Goal: Information Seeking & Learning: Learn about a topic

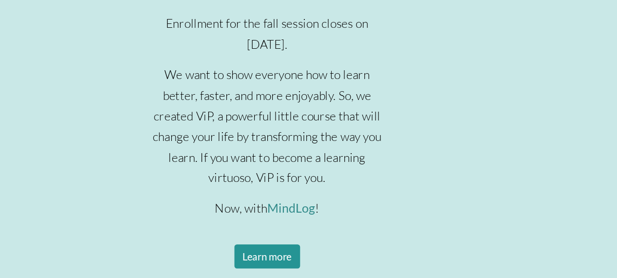
scroll to position [377, 0]
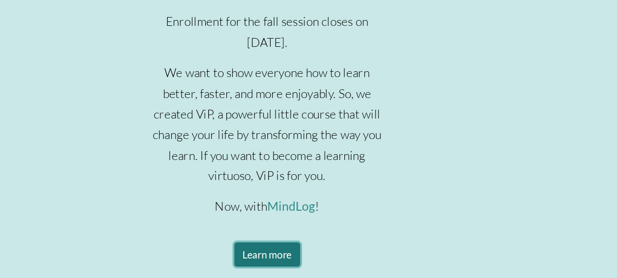
click at [318, 232] on link "Learn more" at bounding box center [308, 237] width 51 height 19
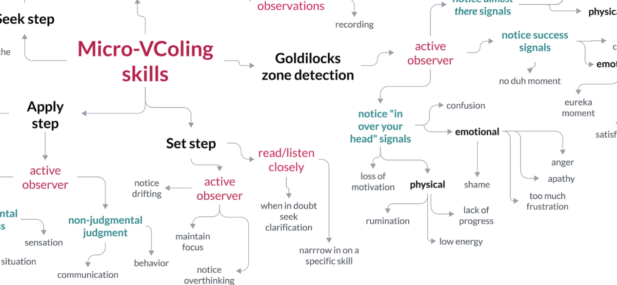
scroll to position [1794, 0]
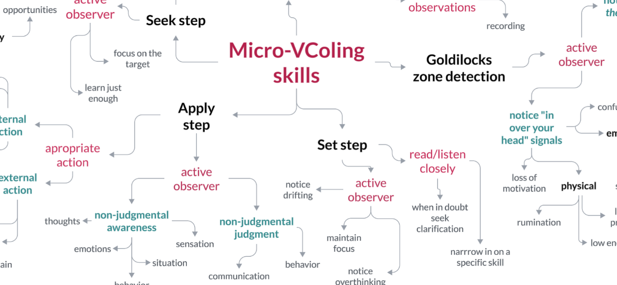
click at [295, 172] on img at bounding box center [308, 127] width 532 height 251
click at [289, 172] on img at bounding box center [308, 127] width 532 height 251
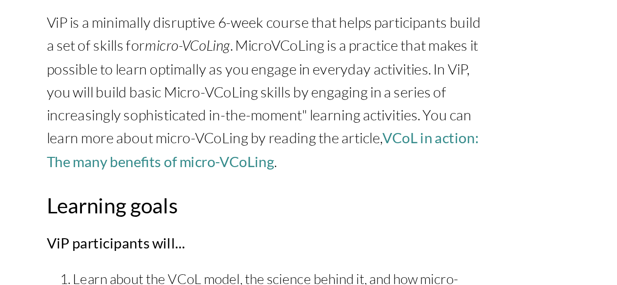
scroll to position [2032, 0]
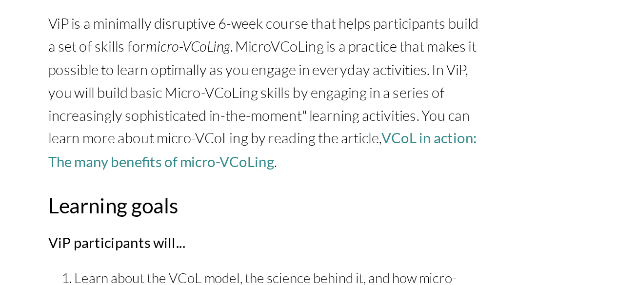
click at [332, 152] on p "ViP is a minimally disruptive 6-week course that helps participants build a set…" at bounding box center [308, 121] width 260 height 97
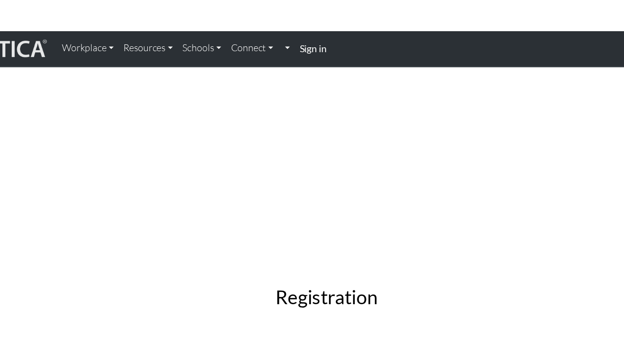
scroll to position [2837, 0]
